Goal: Find specific page/section: Find specific page/section

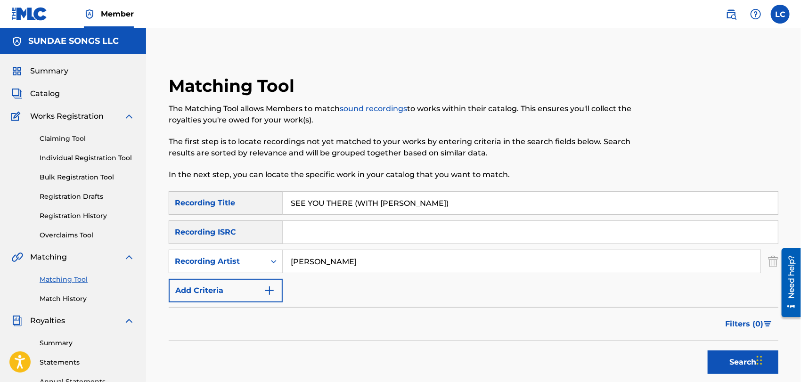
click at [348, 195] on input "SEE YOU THERE (WITH [PERSON_NAME])" at bounding box center [530, 203] width 495 height 23
paste input "TRICTLY BY FAITH"
type input "STRICTLY BY FAITH"
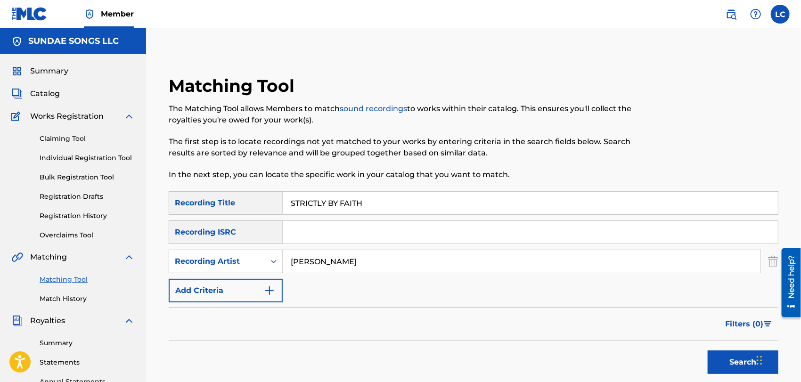
click at [349, 268] on input "[PERSON_NAME]" at bounding box center [522, 261] width 478 height 23
type input "femdot"
click at [707, 350] on button "Search" at bounding box center [742, 362] width 71 height 24
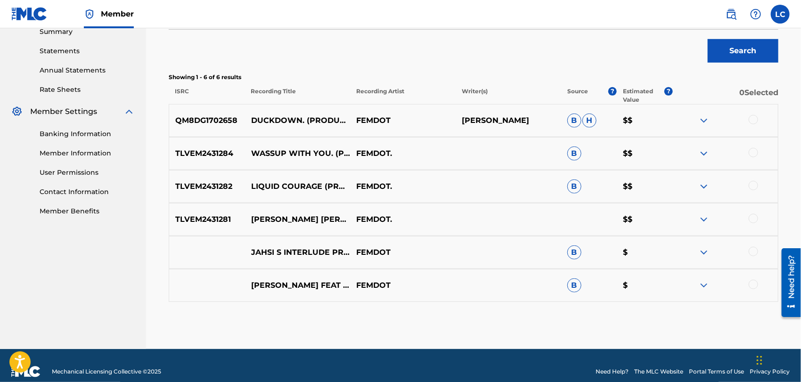
scroll to position [314, 0]
